Goal: Task Accomplishment & Management: Use online tool/utility

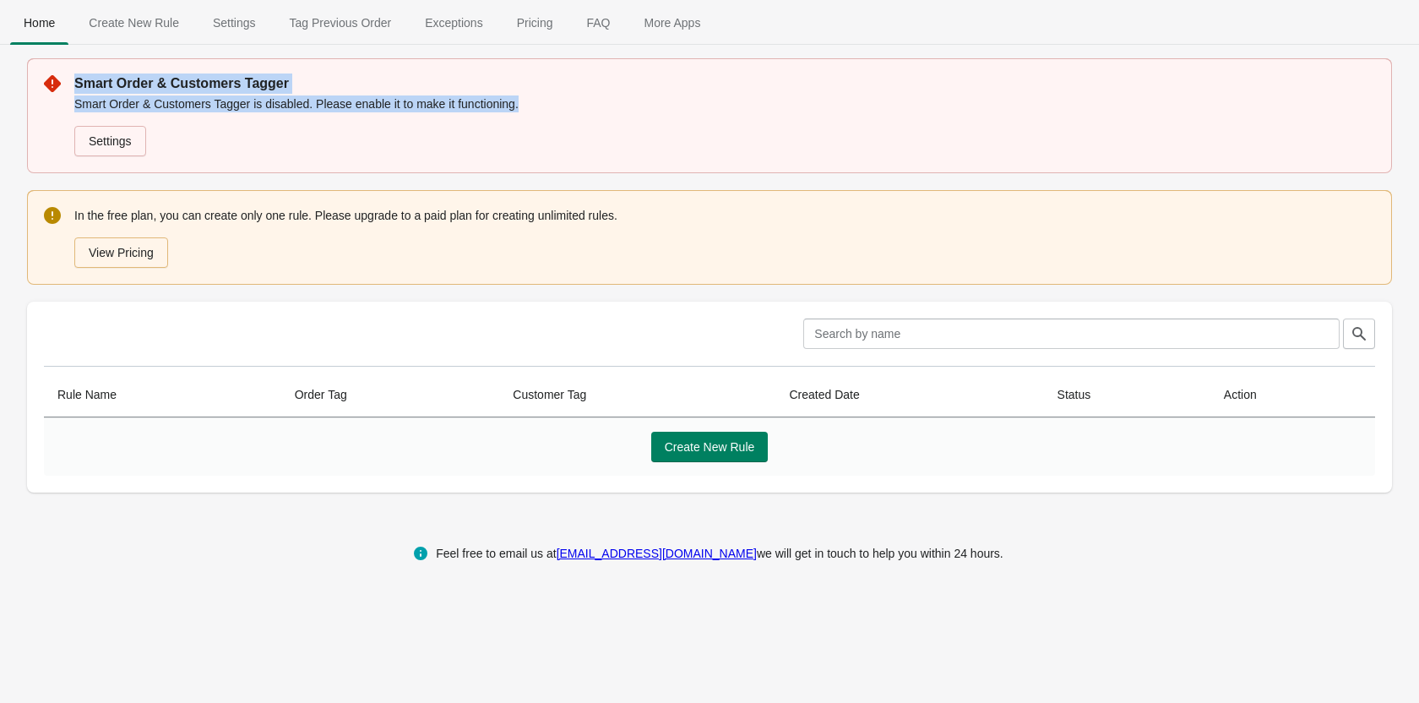
drag, startPoint x: 72, startPoint y: 80, endPoint x: 622, endPoint y: 98, distance: 550.1
click at [622, 98] on div "Smart Order & Customers Tagger Smart Order & Customers Tagger is disabled. Plea…" at bounding box center [709, 115] width 1365 height 115
copy div "Smart Order & Customers Tagger Smart Order & Customers Tagger is disabled. Plea…"
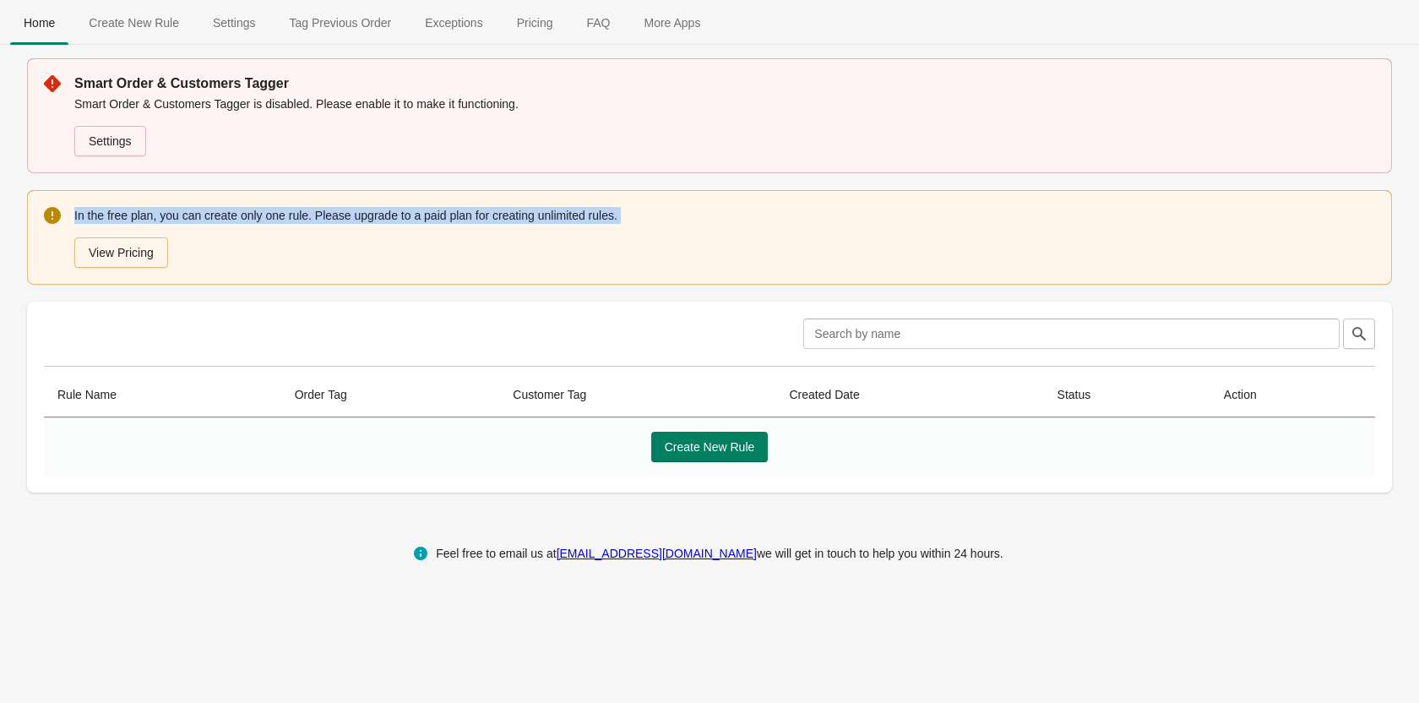
drag, startPoint x: 74, startPoint y: 214, endPoint x: 761, endPoint y: 226, distance: 686.7
click at [761, 226] on div "In the free plan, you can create only one rule. Please upgrade to a paid plan f…" at bounding box center [724, 237] width 1301 height 64
copy div "In the free plan, you can create only one rule. Please upgrade to a paid plan f…"
click at [699, 446] on span "Create New Rule" at bounding box center [710, 447] width 90 height 14
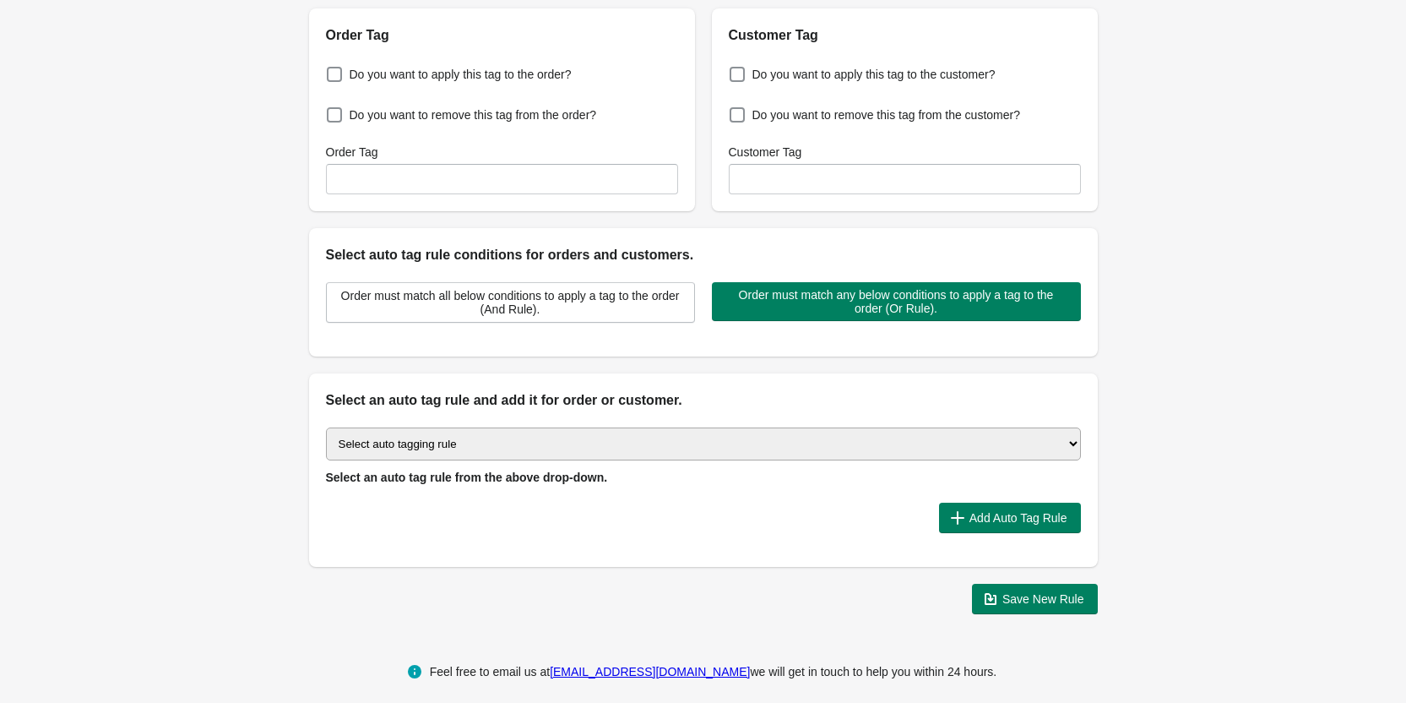
scroll to position [204, 0]
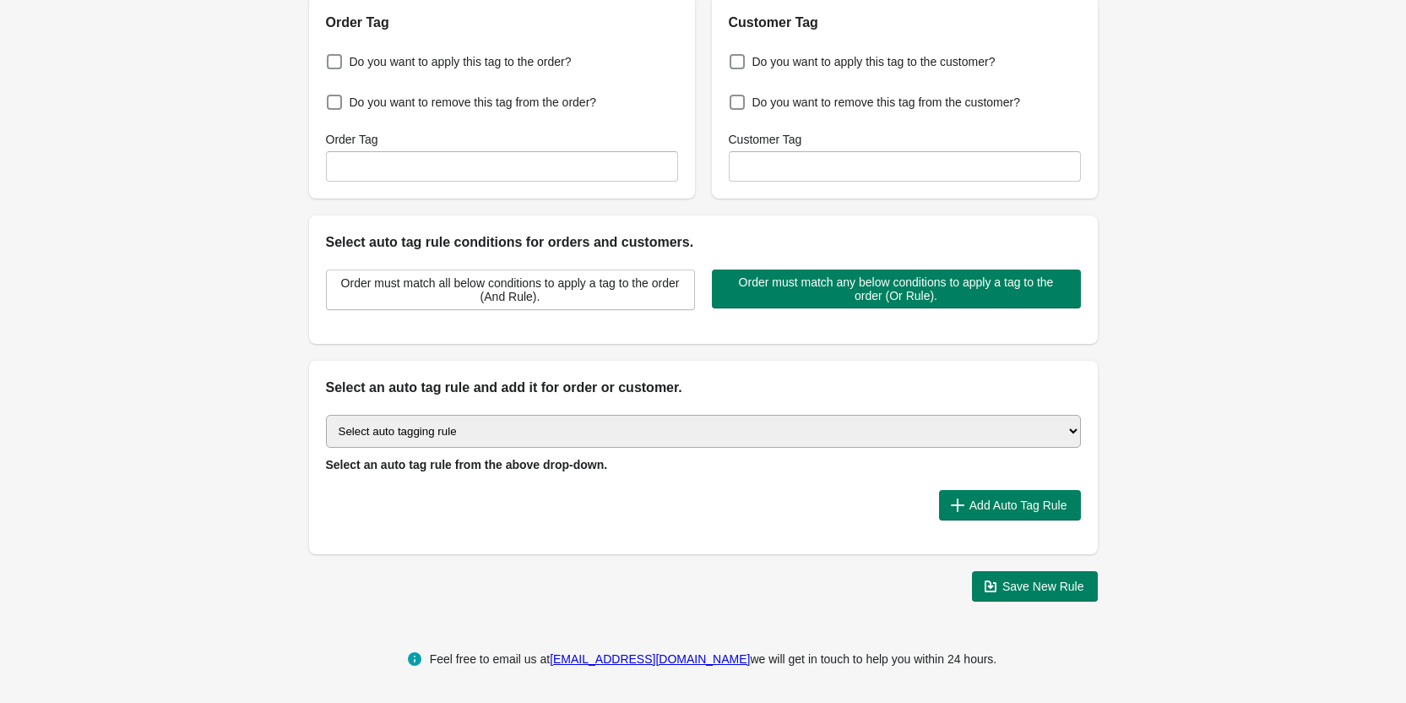
click at [444, 422] on select "Select auto tagging rule Tag by order amount Tag based on the order count (Volu…" at bounding box center [703, 431] width 755 height 33
click at [206, 357] on div "Back Create Rule Save New Rule Enable this auto tag rule? Auto Tag Rule Name Or…" at bounding box center [703, 205] width 1406 height 818
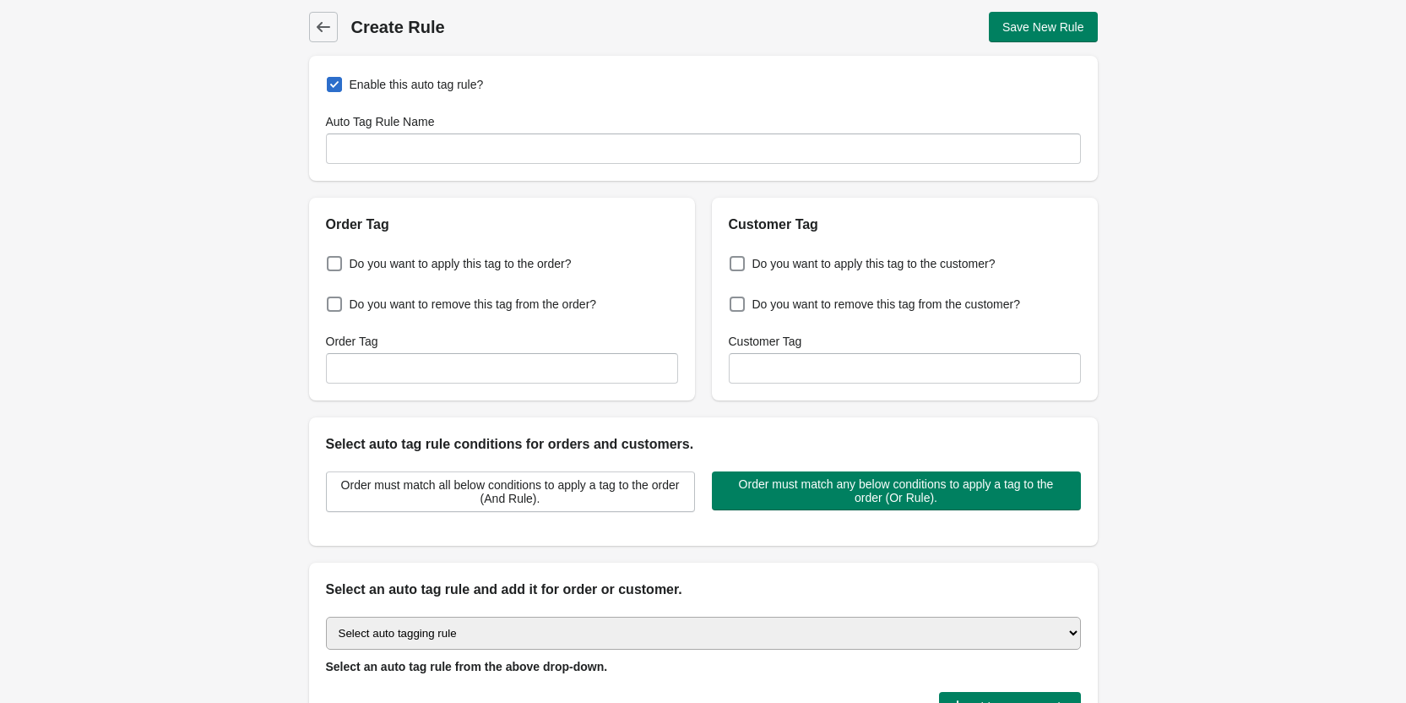
scroll to position [0, 0]
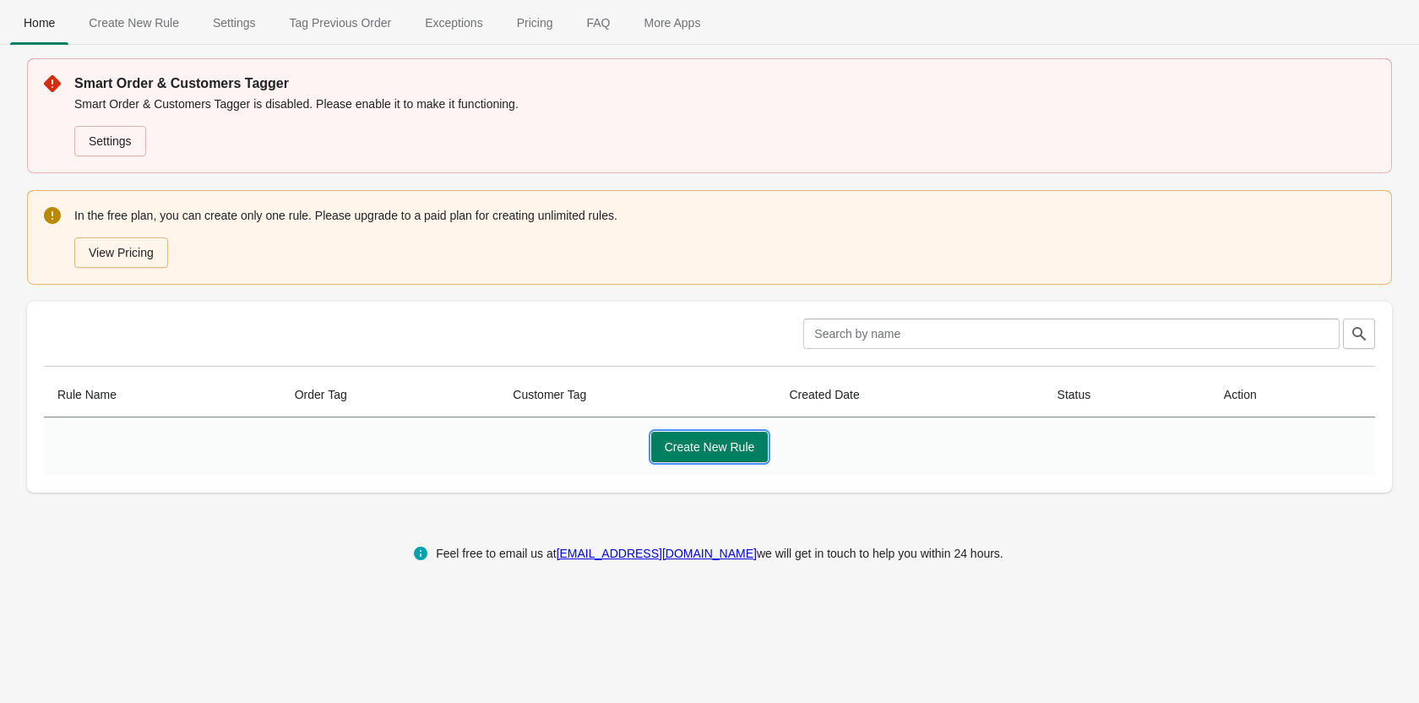
click at [705, 444] on span "Create New Rule" at bounding box center [710, 447] width 90 height 14
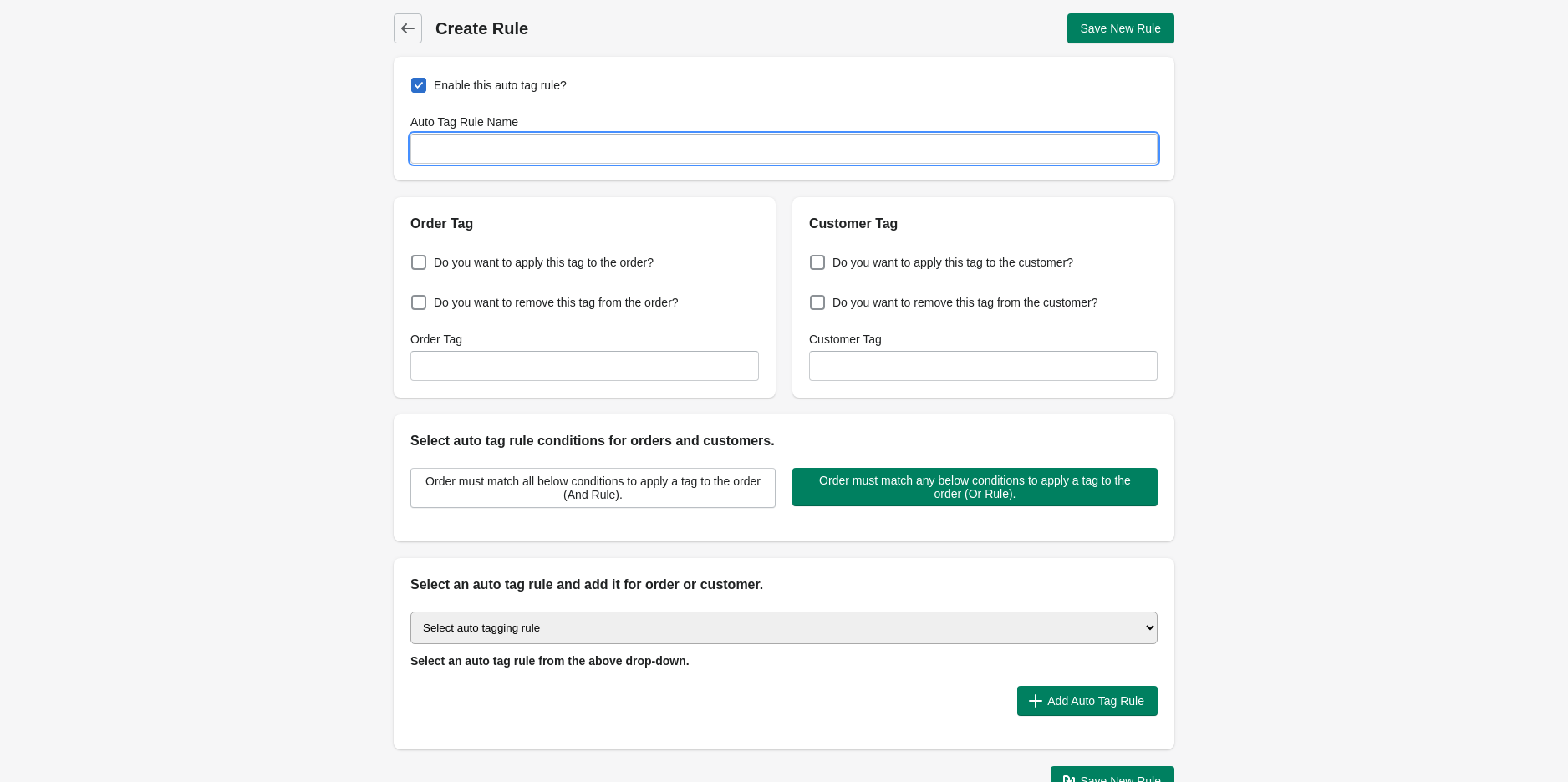
click at [511, 153] on input "Auto Tag Rule Name" at bounding box center [784, 148] width 747 height 30
paste input "Grant member"
click at [515, 147] on input "Grant member" at bounding box center [784, 148] width 747 height 30
click at [556, 155] on input "Grant" at bounding box center [784, 148] width 747 height 30
paste input "membership-Vietnamese Beef Pho"
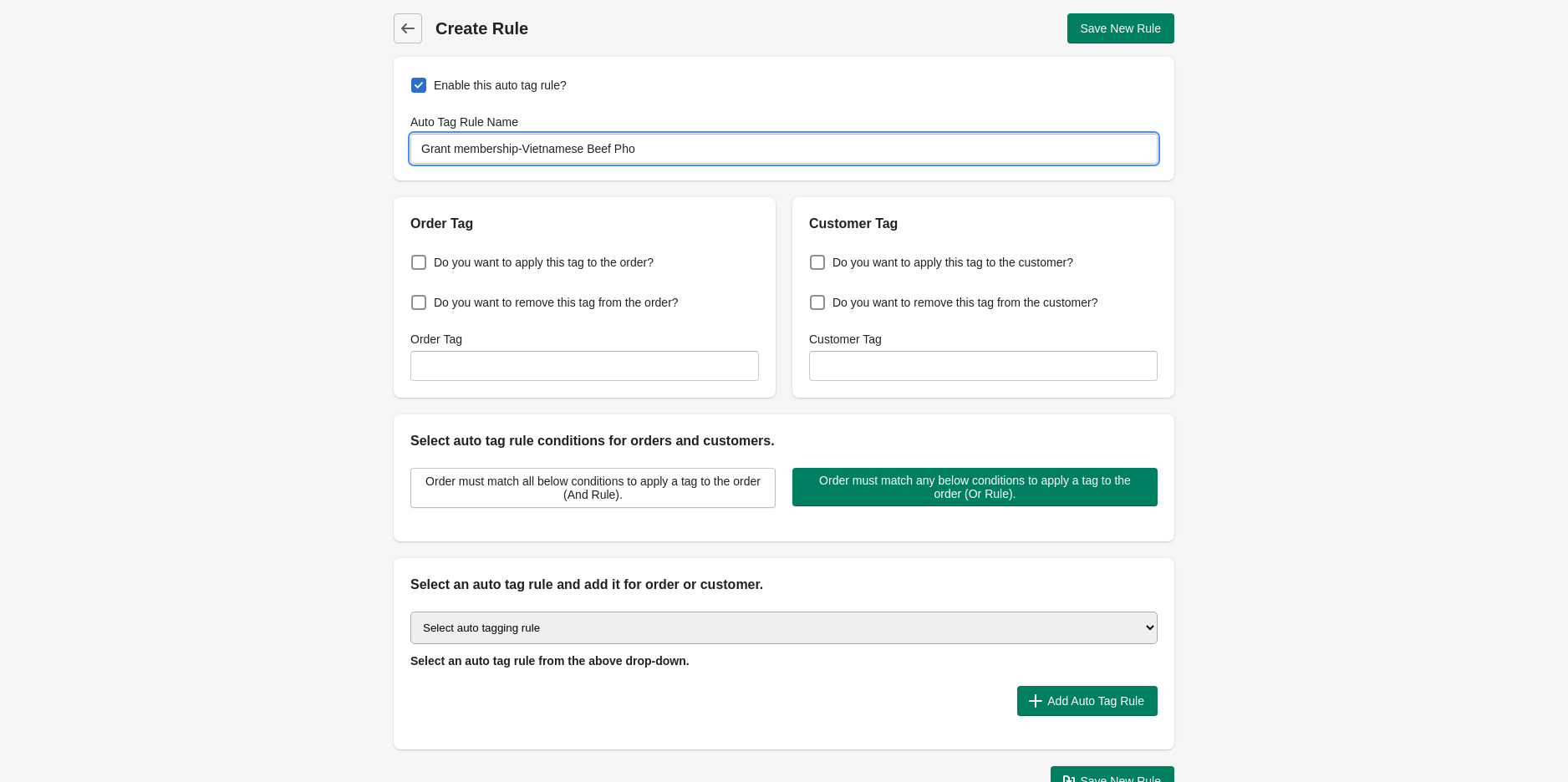
click at [655, 149] on input "Grant membership-Vietnamese Beef Pho" at bounding box center [784, 148] width 747 height 30
paste input "when order paid & contains"
drag, startPoint x: 524, startPoint y: 148, endPoint x: 630, endPoint y: 150, distance: 106.0
click at [630, 150] on input "Grant membership-Vietnamese Beef Pho when order paid & contains" at bounding box center [784, 148] width 747 height 30
click at [893, 151] on input "Grant membership-Vietnamese Beef Pho when order paid & contains" at bounding box center [784, 148] width 747 height 30
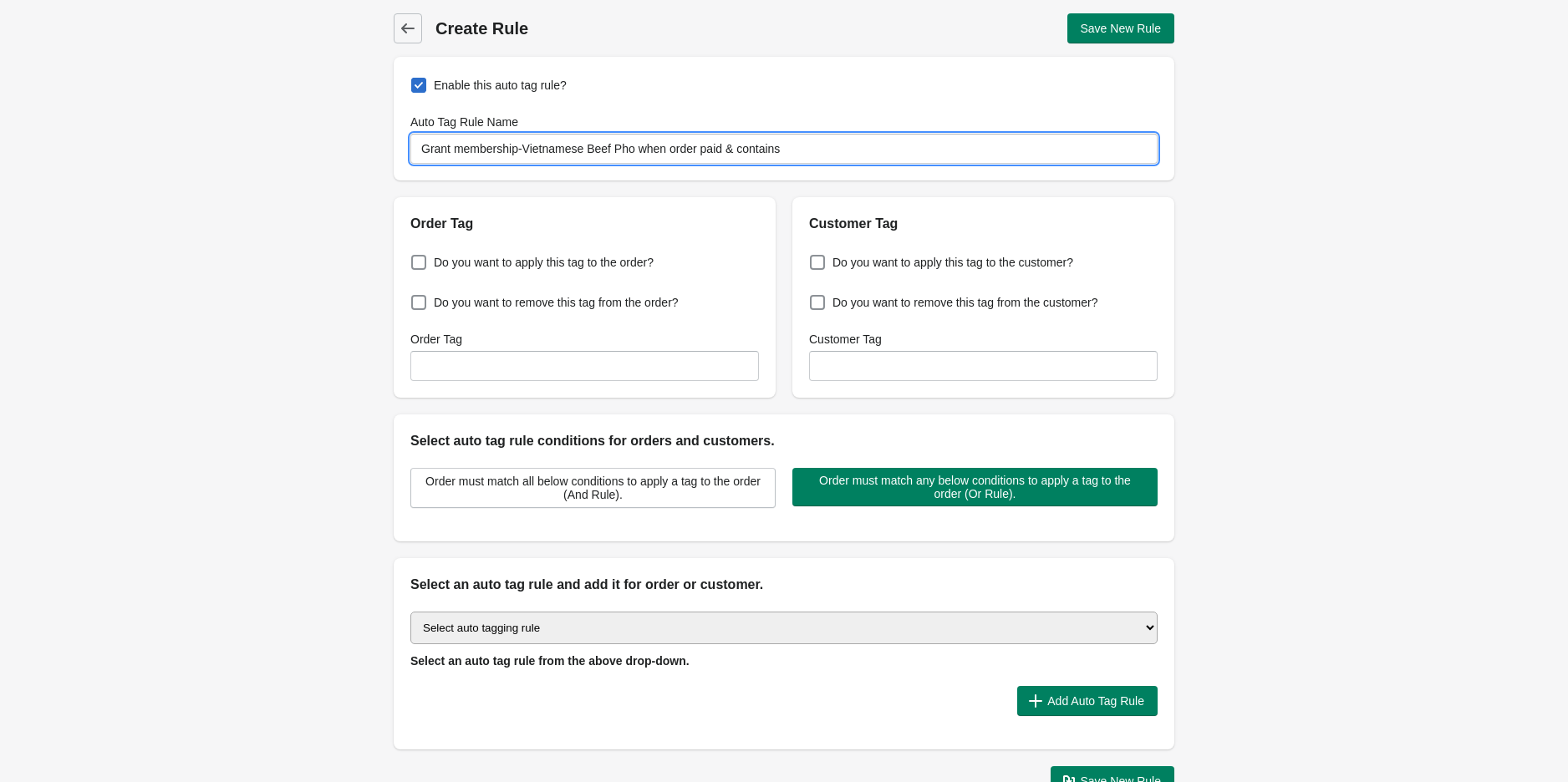
paste input "Vietnamese Beef Pho"
type input "Grant membership-Vietnamese Beef Pho when order paid & contains Vietnamese Beef…"
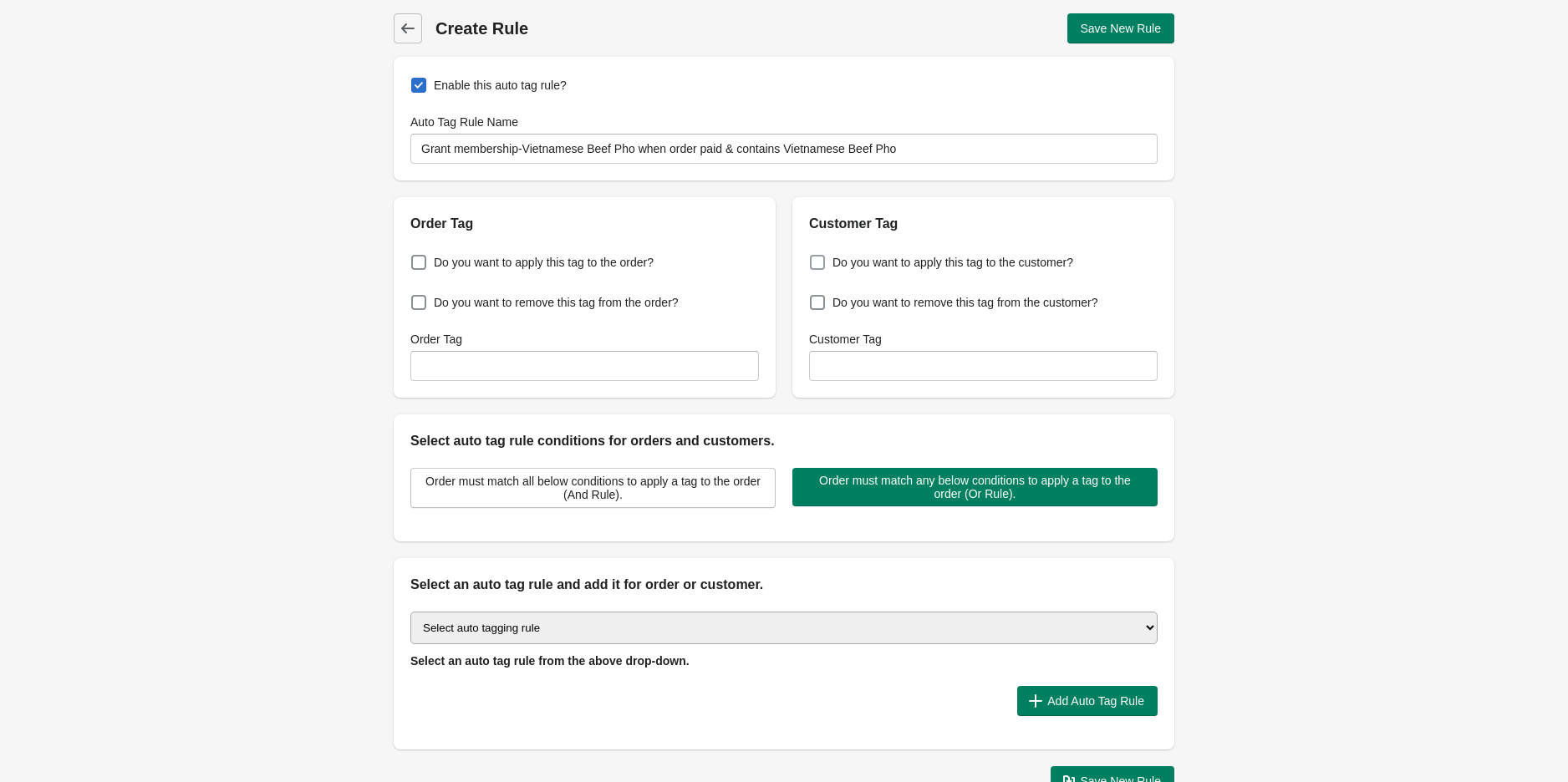
click at [823, 268] on span at bounding box center [817, 262] width 15 height 15
click at [815, 258] on input "Do you want to apply this tag to the customer?" at bounding box center [814, 257] width 1 height 1
checkbox input "true"
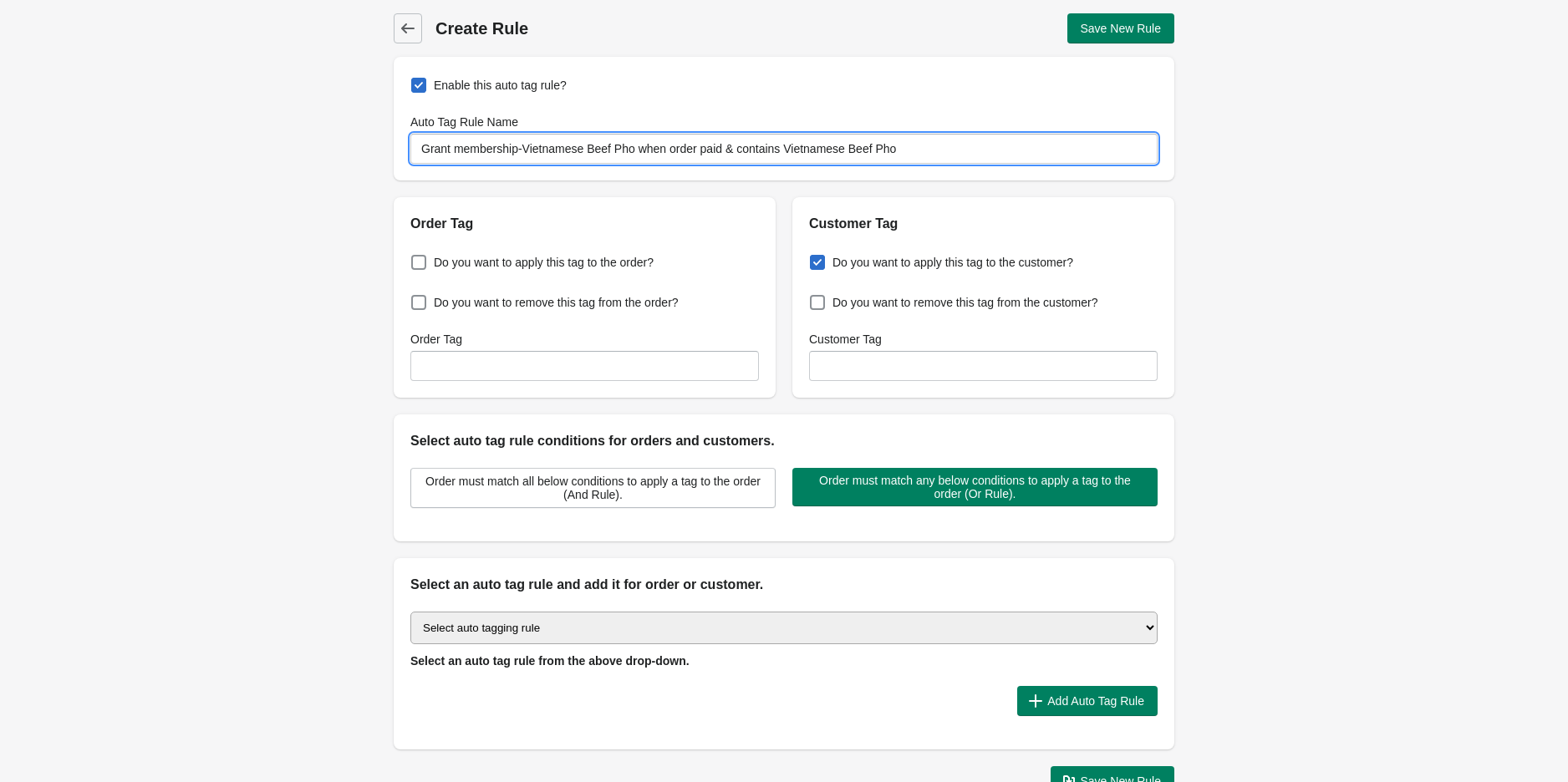
drag, startPoint x: 454, startPoint y: 147, endPoint x: 631, endPoint y: 145, distance: 177.0
click at [631, 145] on input "Grant membership-Vietnamese Beef Pho when order paid & contains Vietnamese Beef…" at bounding box center [784, 148] width 747 height 30
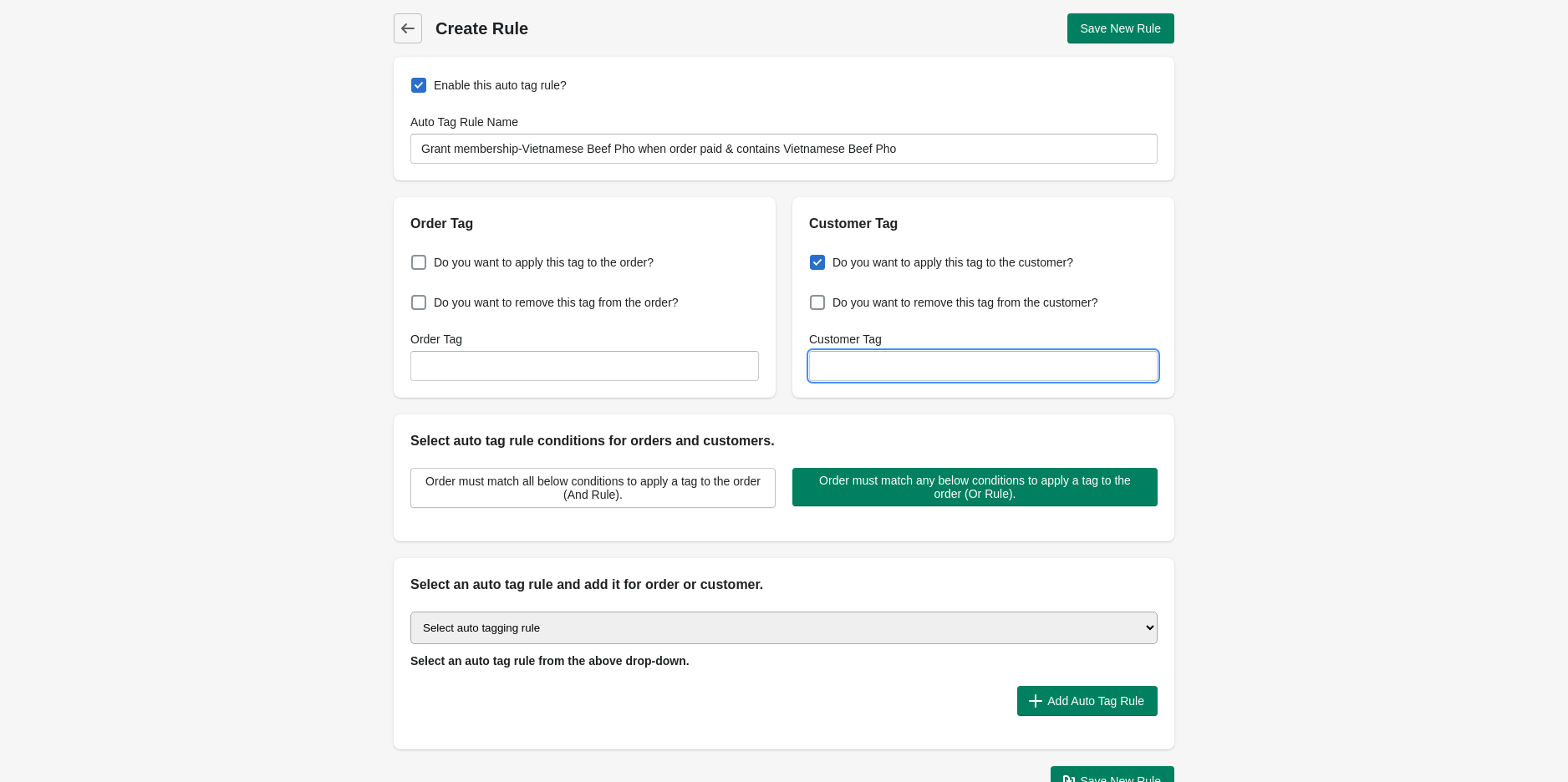
click at [836, 367] on input "Customer Tag" at bounding box center [984, 366] width 348 height 30
paste input "membership-Vietnamese Beef Pho"
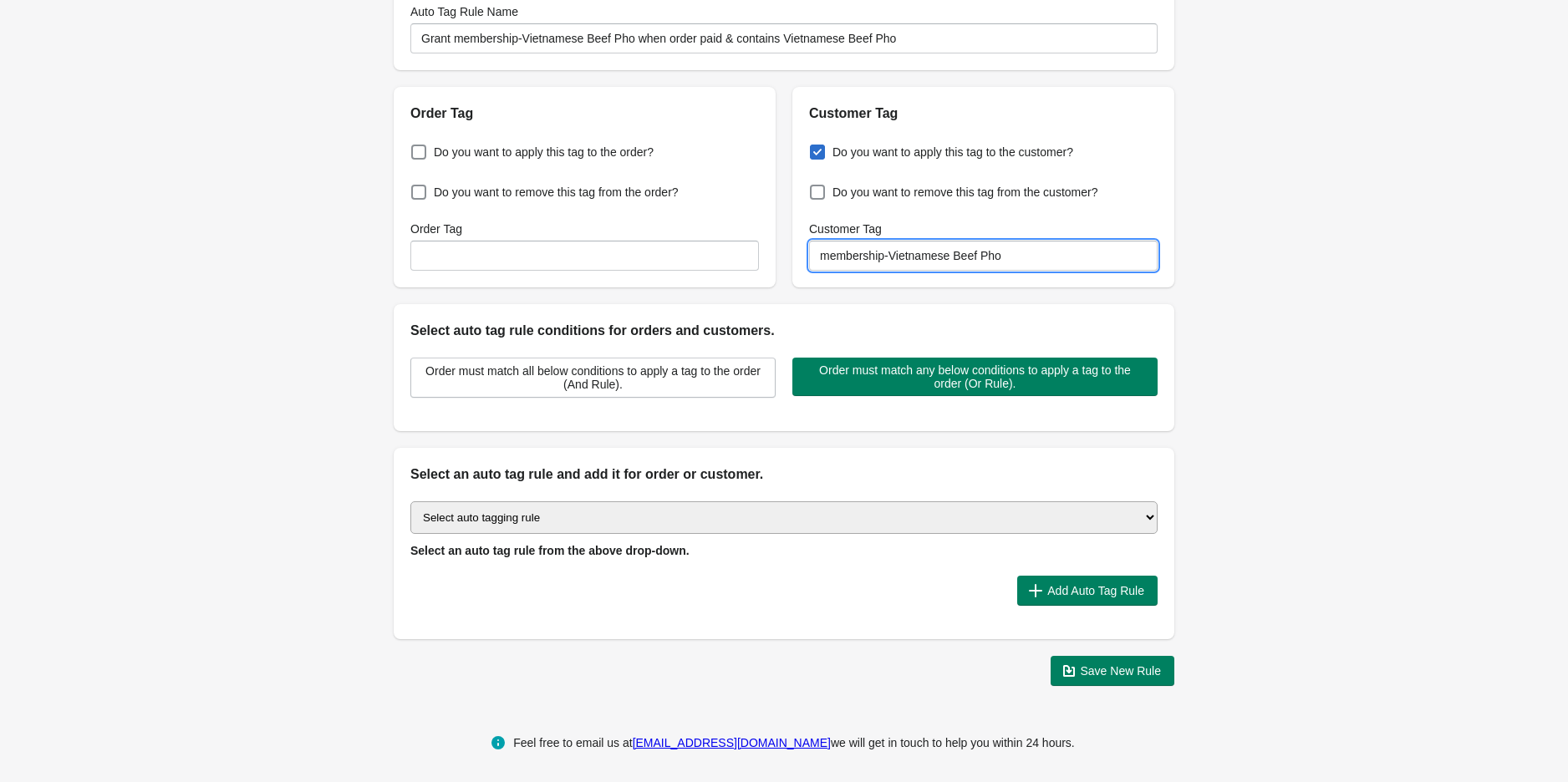
scroll to position [113, 0]
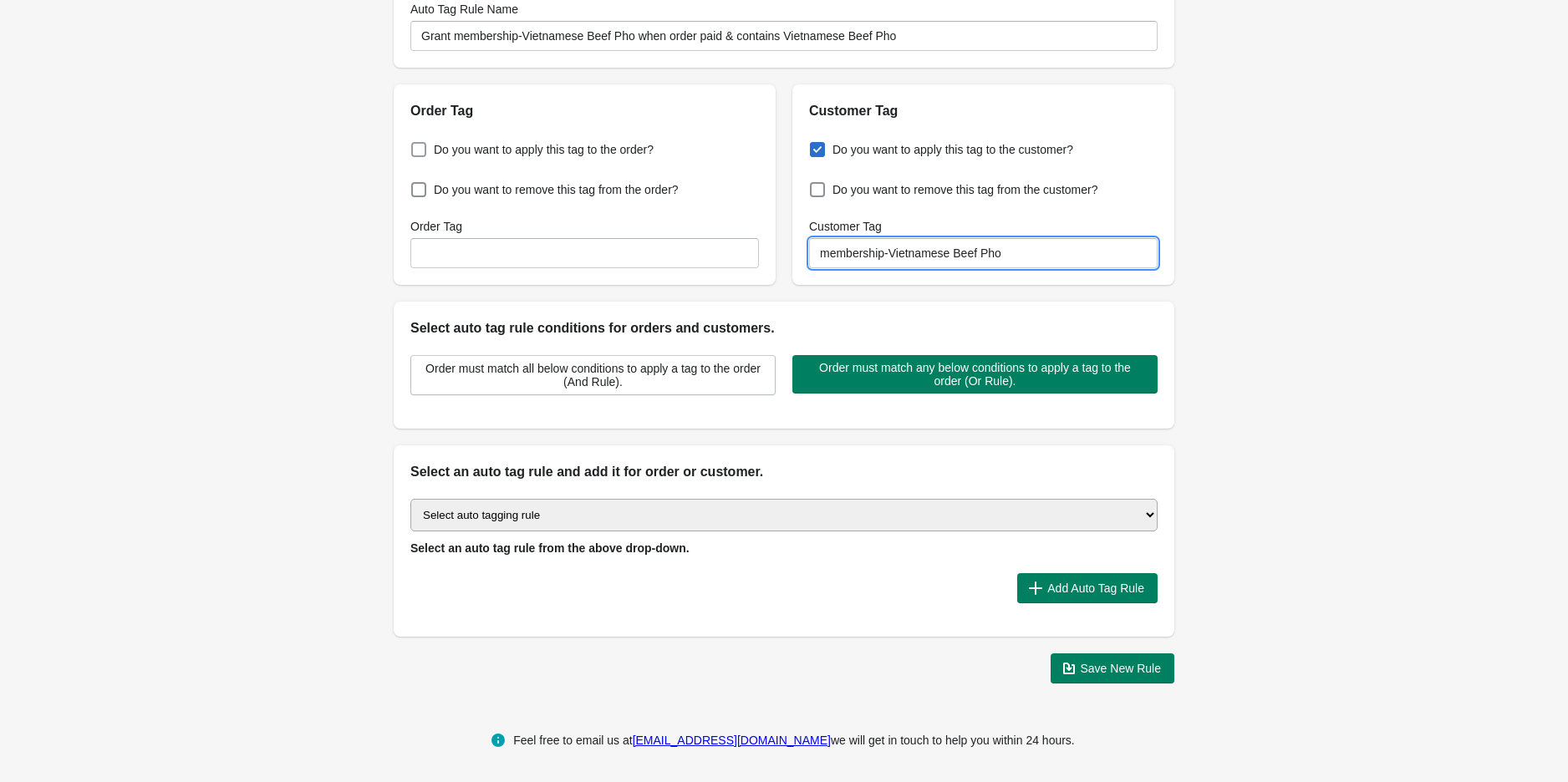
type input "membership-Vietnamese Beef Pho"
click at [420, 147] on span at bounding box center [419, 149] width 15 height 15
click at [416, 146] on input "Do you want to apply this tag to the order?" at bounding box center [415, 145] width 1 height 1
checkbox input "true"
drag, startPoint x: 1041, startPoint y: 260, endPoint x: 799, endPoint y: 254, distance: 242.1
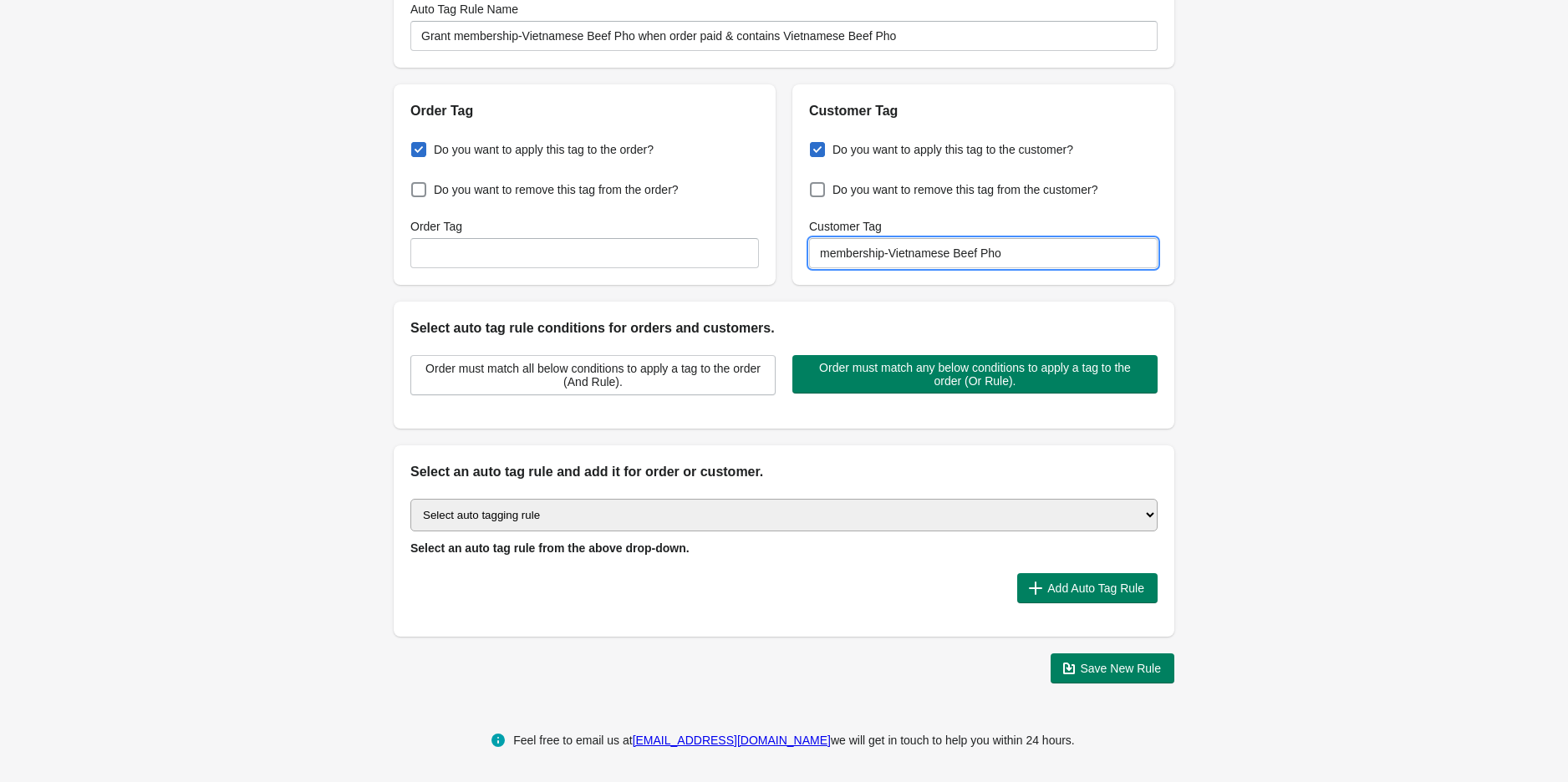
click at [801, 254] on div "Do you want to apply this tag to the customer? Do you want to remove this tag f…" at bounding box center [984, 203] width 382 height 164
click at [513, 240] on input "Order Tag" at bounding box center [585, 253] width 348 height 30
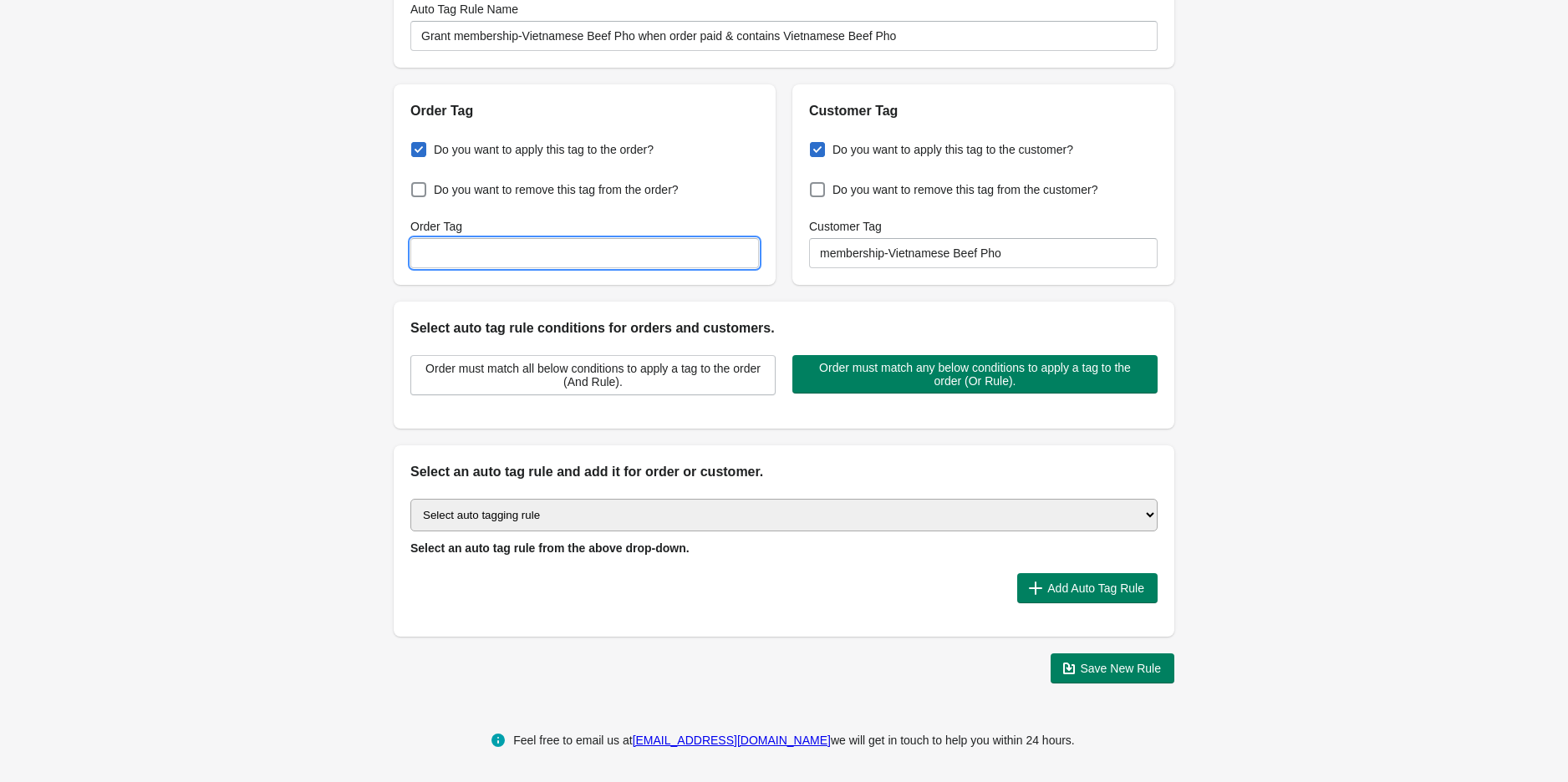
paste input "membership-Vietnamese Beef Pho"
type input "membership-Vietnamese Beef Pho"
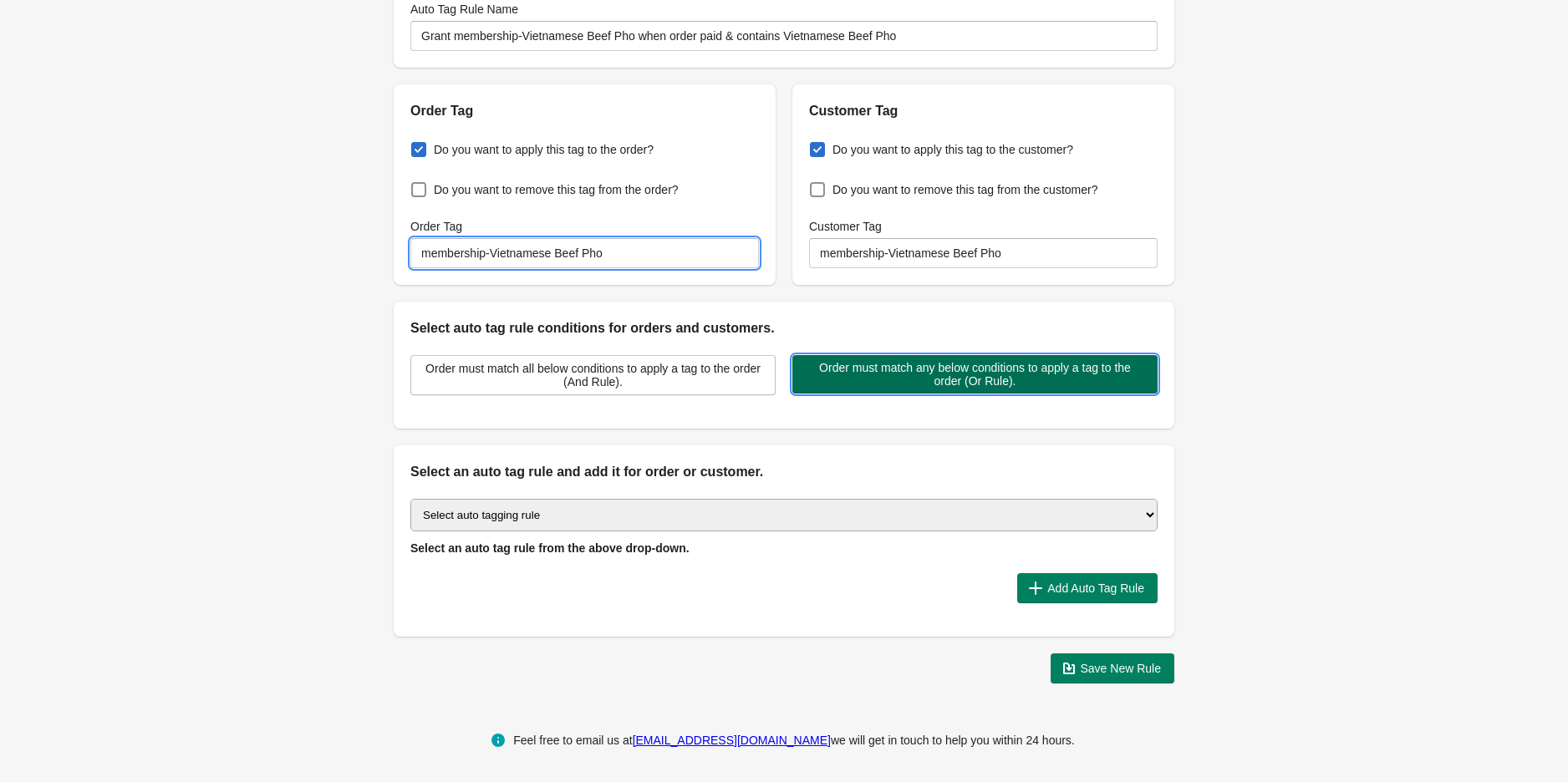
click at [998, 369] on span "Order must match any below conditions to apply a tag to the order (Or Rule)." at bounding box center [975, 374] width 339 height 27
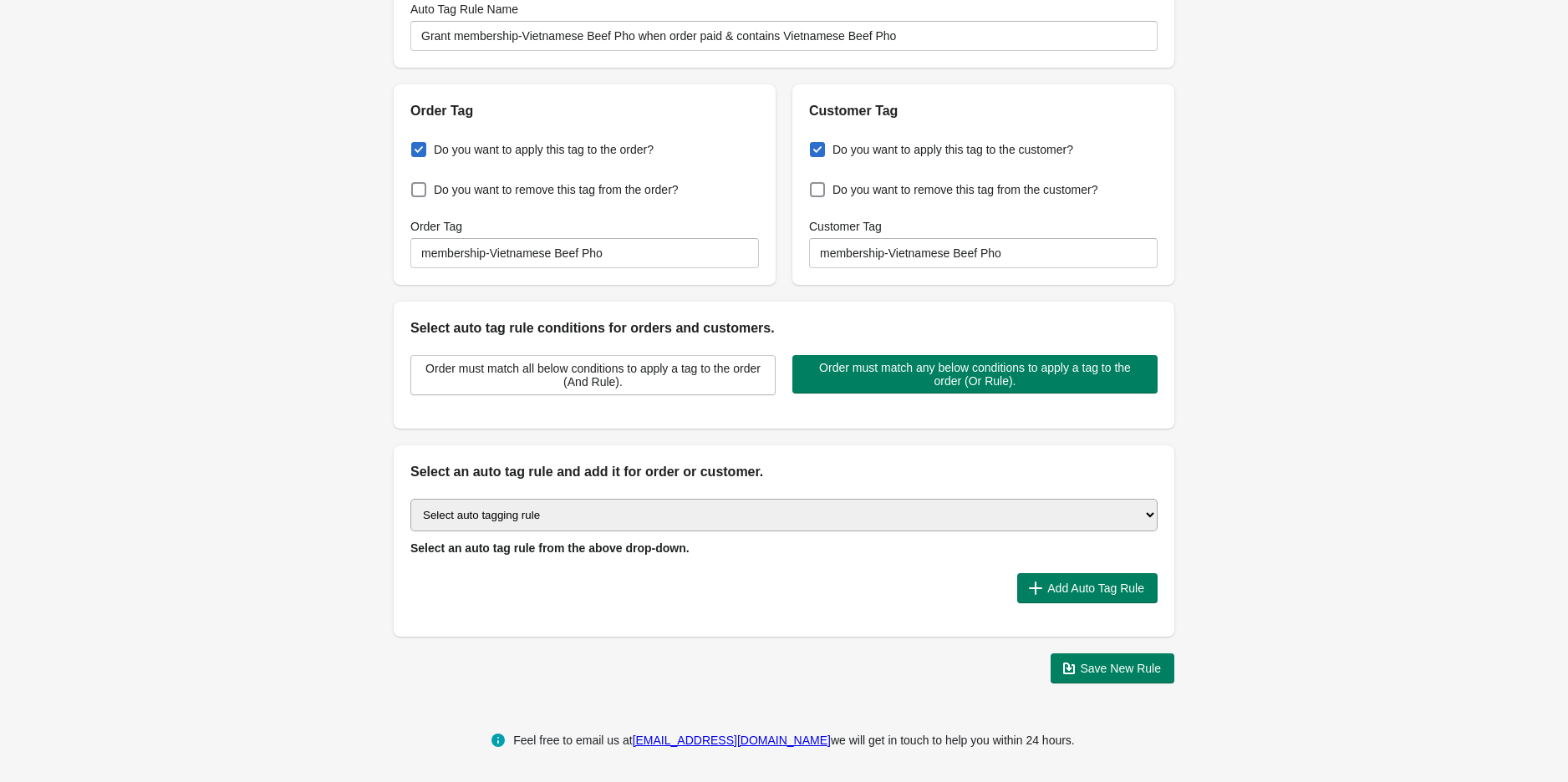
click at [640, 511] on select "Select auto tagging rule Tag by order amount Tag based on the order count (Volu…" at bounding box center [784, 515] width 747 height 33
click at [411, 499] on select "Select auto tagging rule Tag by order amount Tag based on the order count (Volu…" at bounding box center [784, 515] width 747 height 33
click at [1083, 582] on span "Add Auto Tag Rule" at bounding box center [1096, 589] width 97 height 14
click at [1032, 594] on icon "button" at bounding box center [1035, 588] width 17 height 17
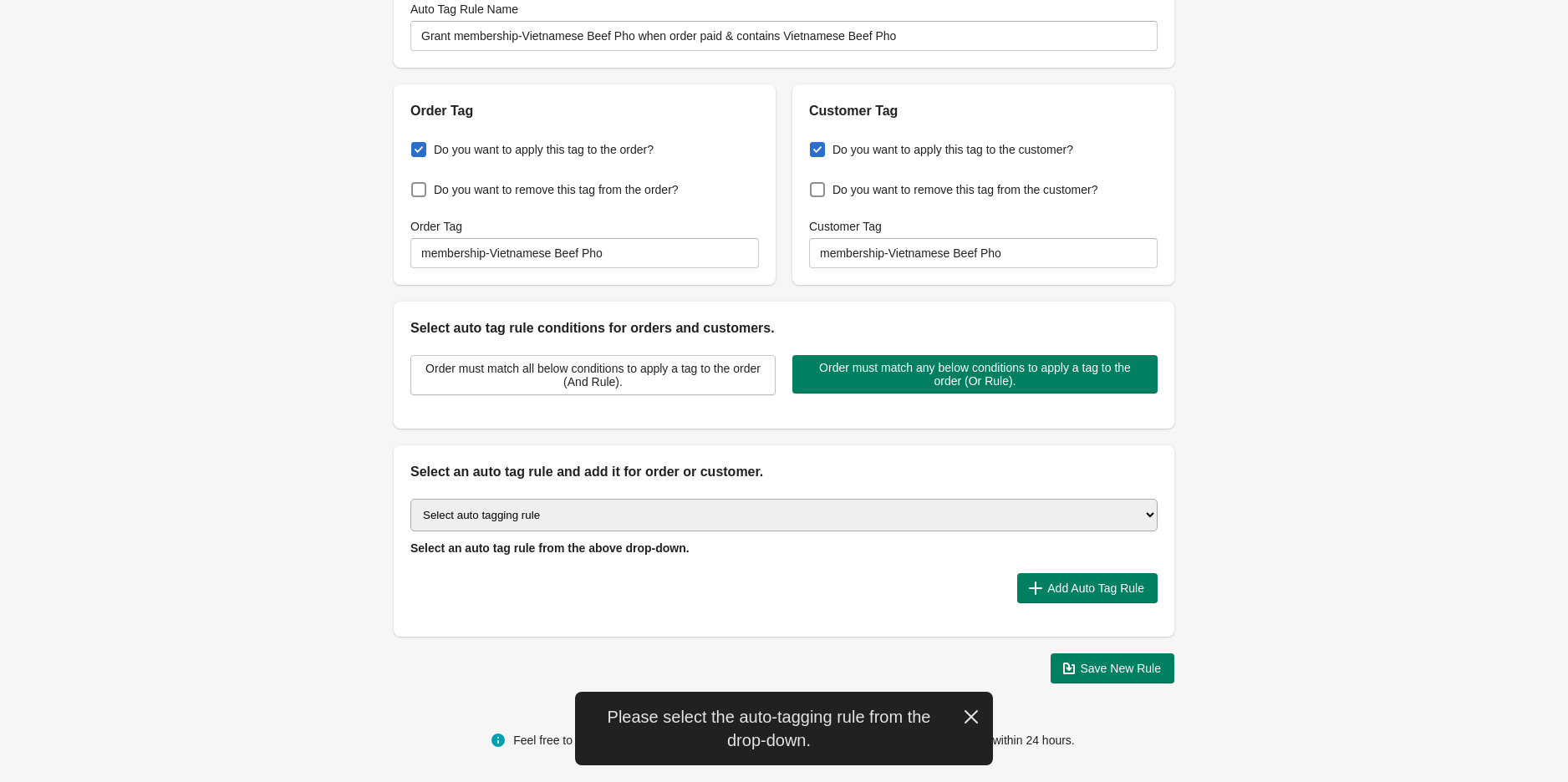
click at [632, 542] on span "Select an auto tag rule from the above drop-down." at bounding box center [550, 548] width 279 height 14
click at [664, 511] on select "Select auto tagging rule Tag by order amount Tag based on the order count (Volu…" at bounding box center [784, 515] width 747 height 33
